Goal: Task Accomplishment & Management: Manage account settings

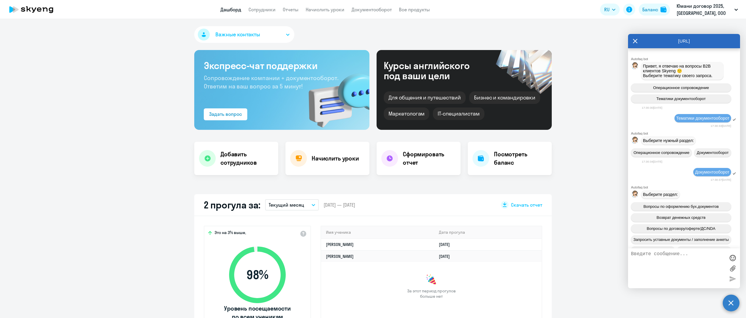
select select "30"
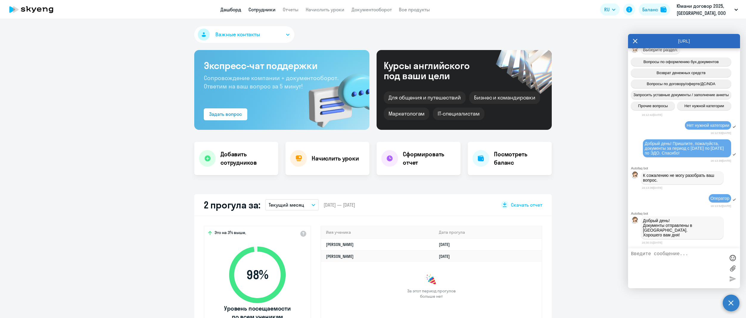
click at [255, 8] on link "Сотрудники" at bounding box center [262, 10] width 27 height 6
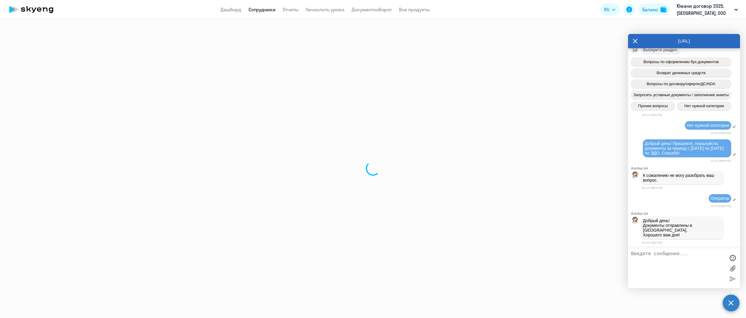
select select "30"
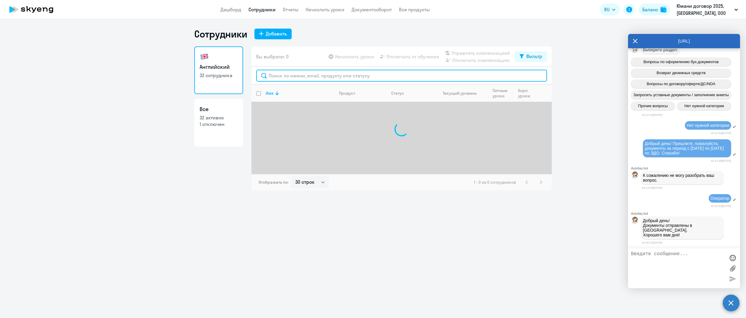
click at [280, 77] on input "text" at bounding box center [401, 76] width 291 height 12
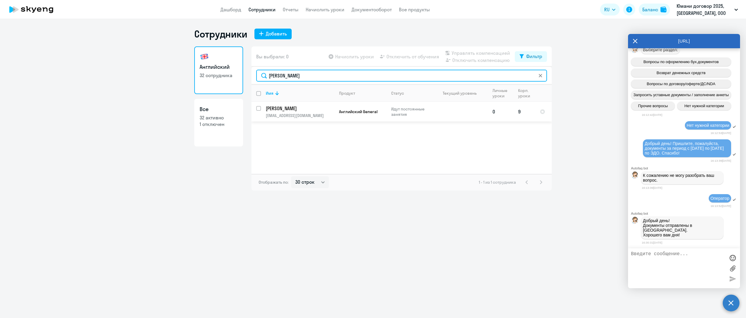
type input "[PERSON_NAME]"
click at [298, 116] on p "[EMAIL_ADDRESS][DOMAIN_NAME]" at bounding box center [300, 115] width 68 height 5
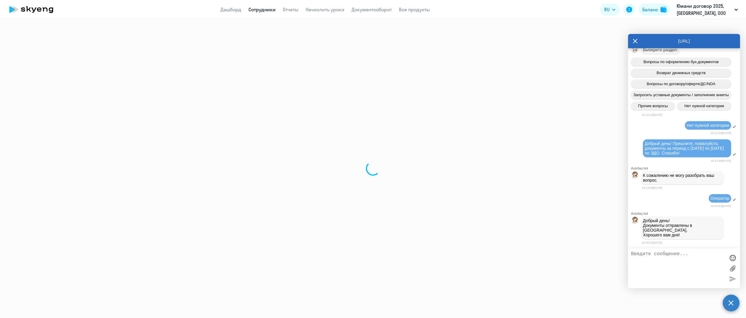
select select "english"
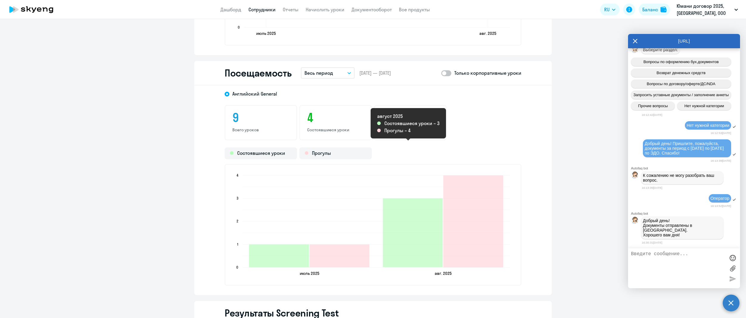
scroll to position [608, 0]
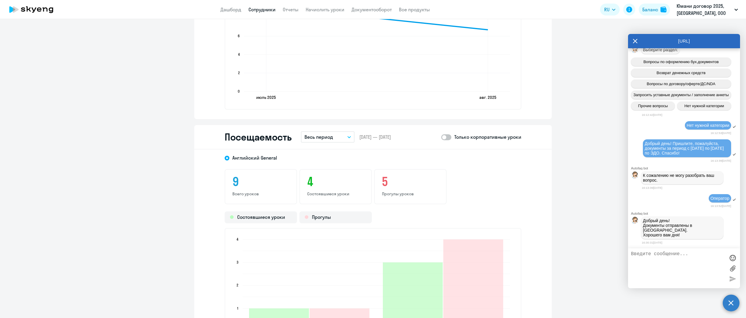
click at [345, 132] on button "Весь период" at bounding box center [328, 136] width 54 height 11
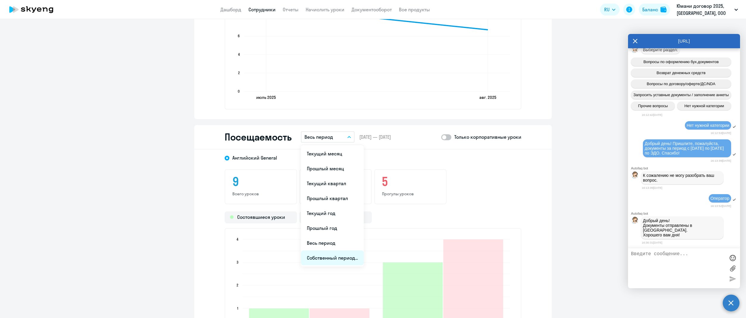
click at [336, 253] on li "Собственный период..." at bounding box center [332, 258] width 63 height 15
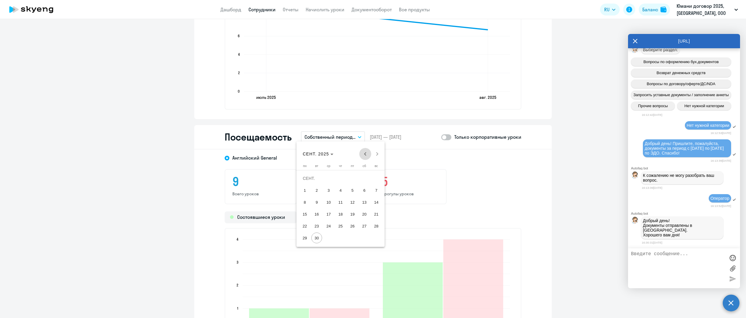
click at [364, 156] on span "Previous month" at bounding box center [365, 154] width 12 height 12
click at [303, 225] on span "25" at bounding box center [305, 226] width 11 height 11
click at [378, 155] on span "Next month" at bounding box center [377, 154] width 12 height 12
click at [334, 227] on span "24" at bounding box center [328, 226] width 11 height 11
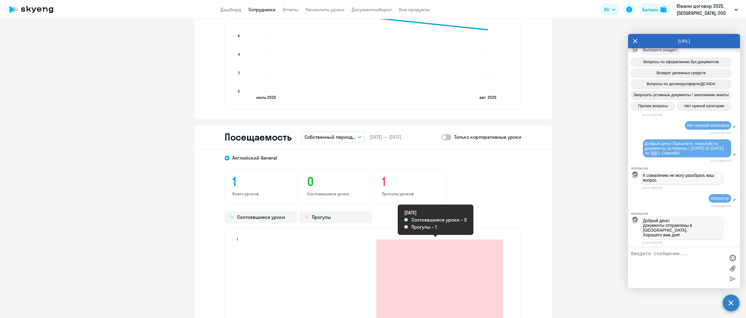
scroll to position [786, 0]
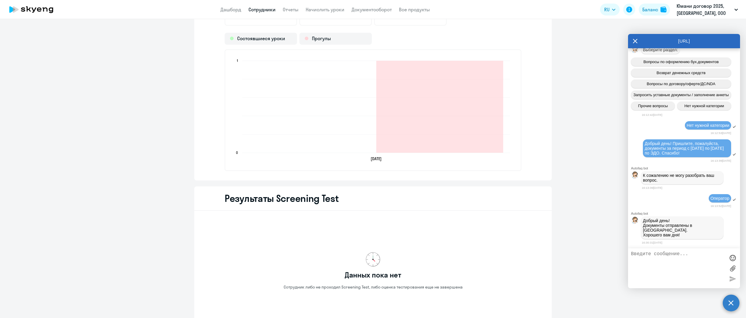
click at [635, 41] on icon at bounding box center [635, 41] width 4 height 4
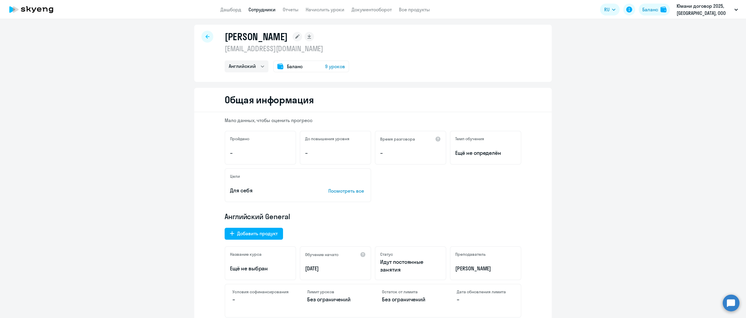
scroll to position [0, 0]
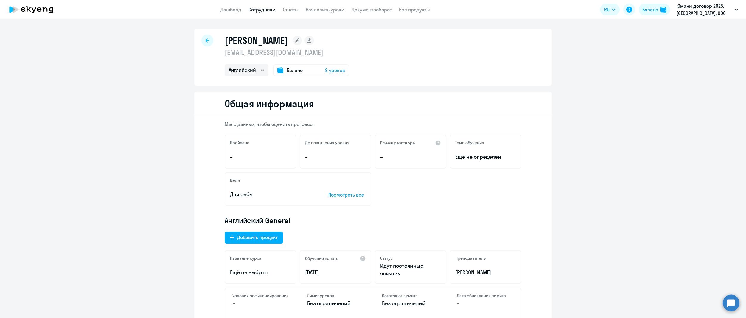
click at [260, 13] on link "Сотрудники" at bounding box center [262, 10] width 27 height 6
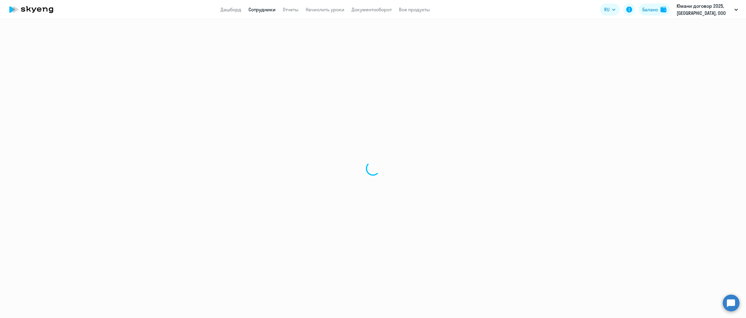
select select "30"
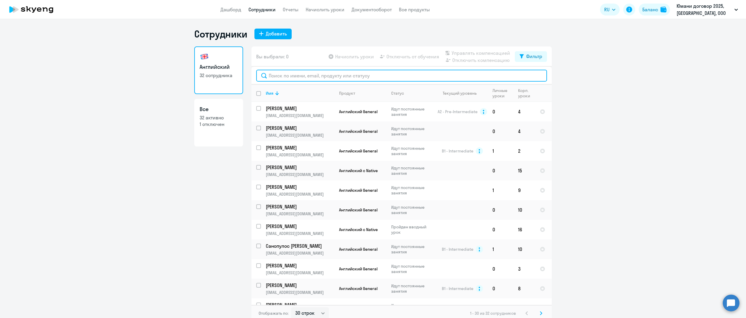
click at [287, 74] on input "text" at bounding box center [401, 76] width 291 height 12
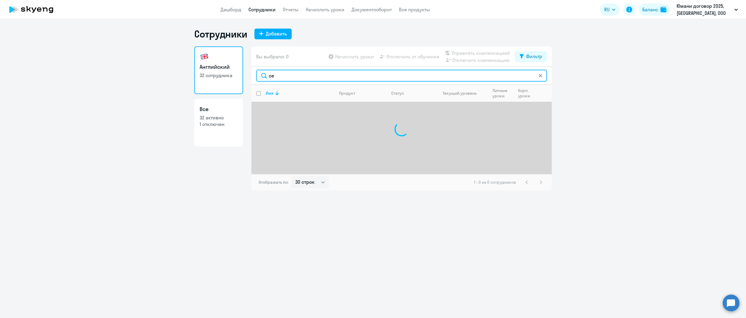
type input "с"
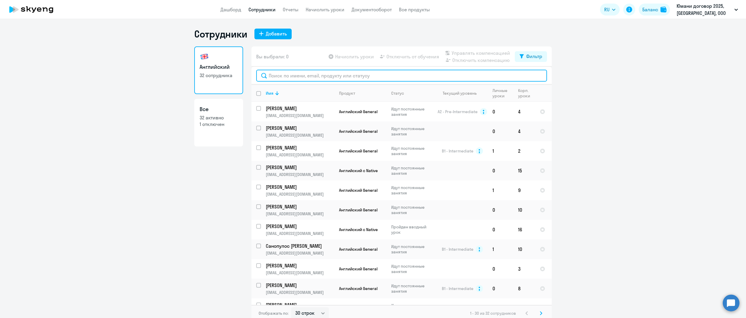
click at [272, 76] on input "text" at bounding box center [401, 76] width 291 height 12
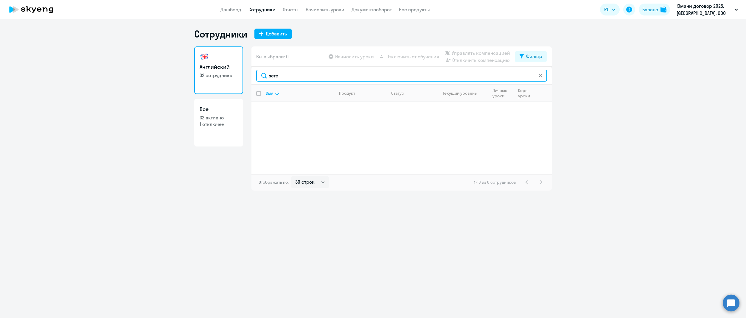
type input "sere"
